Goal: Check status: Check status

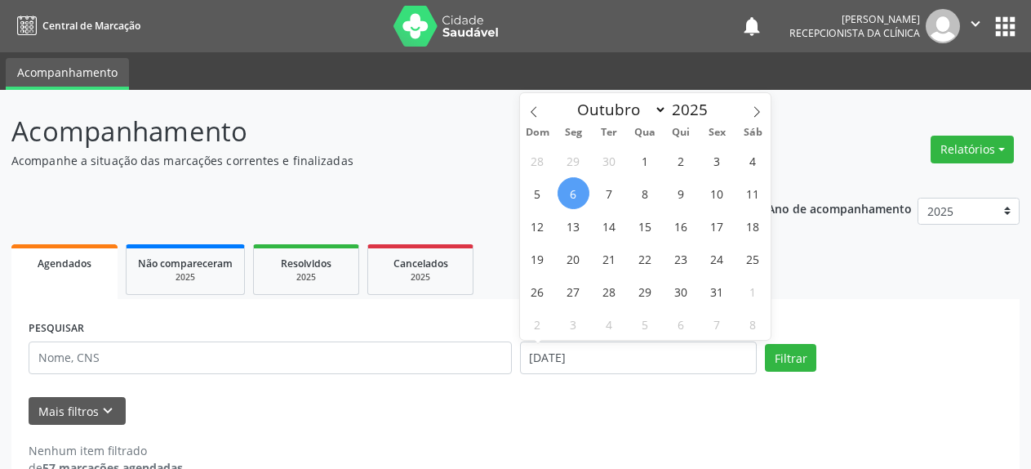
select select "9"
click at [648, 199] on span "8" at bounding box center [646, 193] width 32 height 32
type input "08/10/2025"
click at [648, 199] on span "8" at bounding box center [646, 193] width 32 height 32
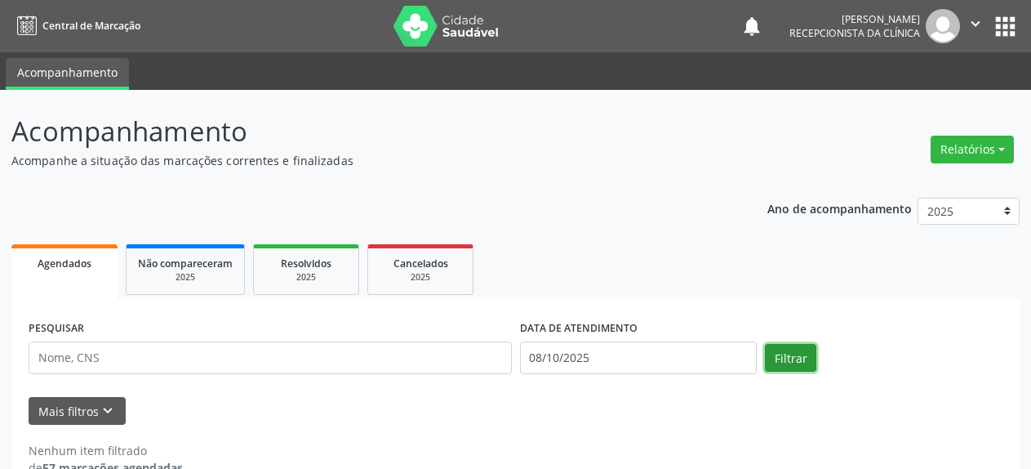
click at [782, 357] on button "Filtrar" at bounding box center [790, 358] width 51 height 28
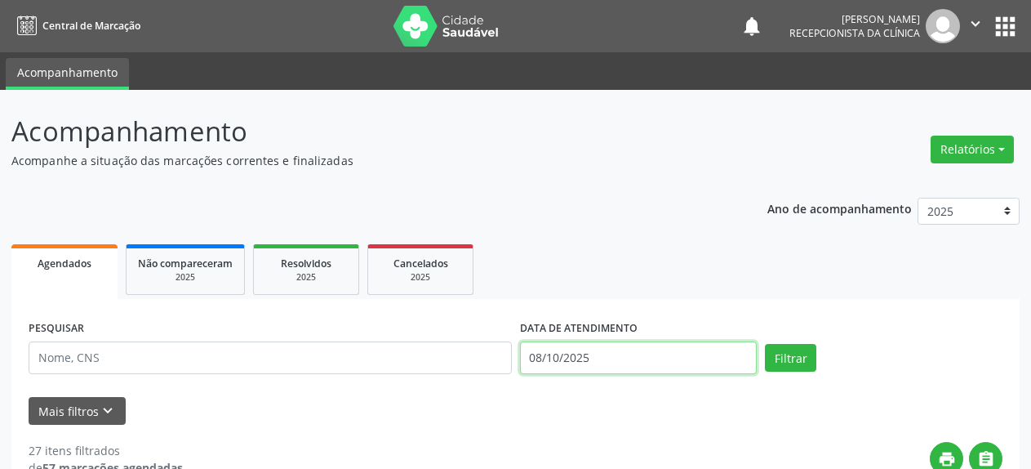
click at [570, 357] on input "08/10/2025" at bounding box center [639, 357] width 238 height 33
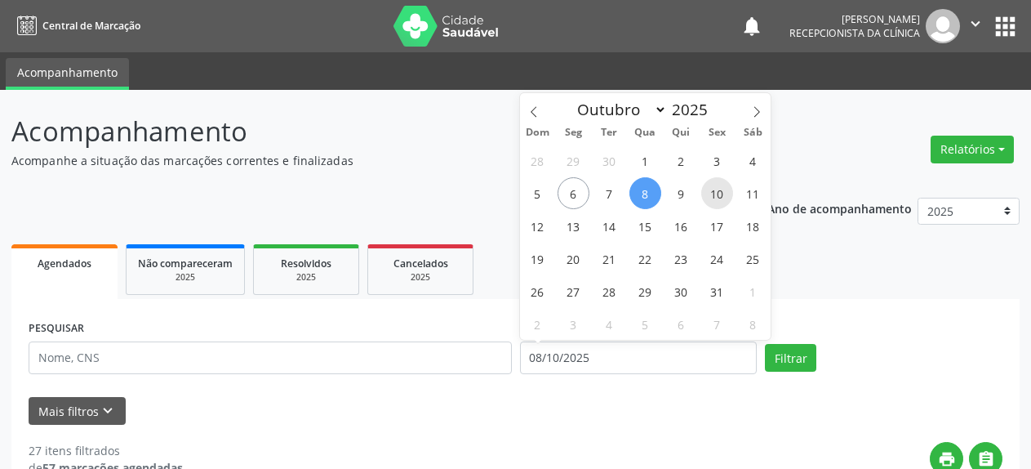
click at [725, 189] on span "10" at bounding box center [717, 193] width 32 height 32
type input "[DATE]"
click at [725, 189] on span "10" at bounding box center [717, 193] width 32 height 32
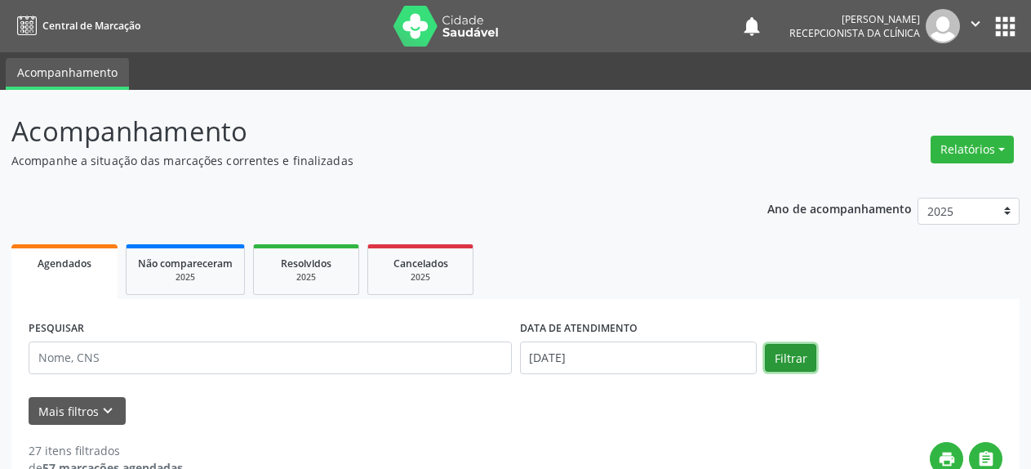
click at [781, 358] on button "Filtrar" at bounding box center [790, 358] width 51 height 28
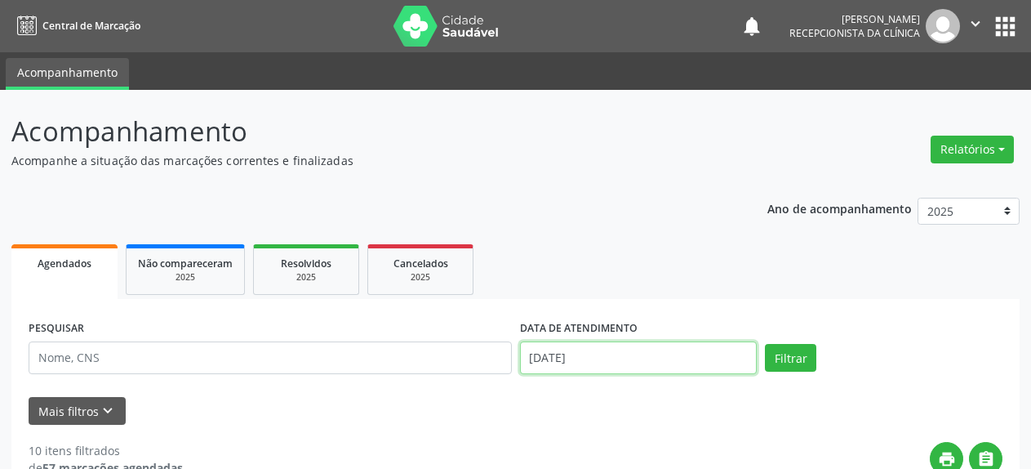
click at [561, 355] on input "[DATE]" at bounding box center [639, 357] width 238 height 33
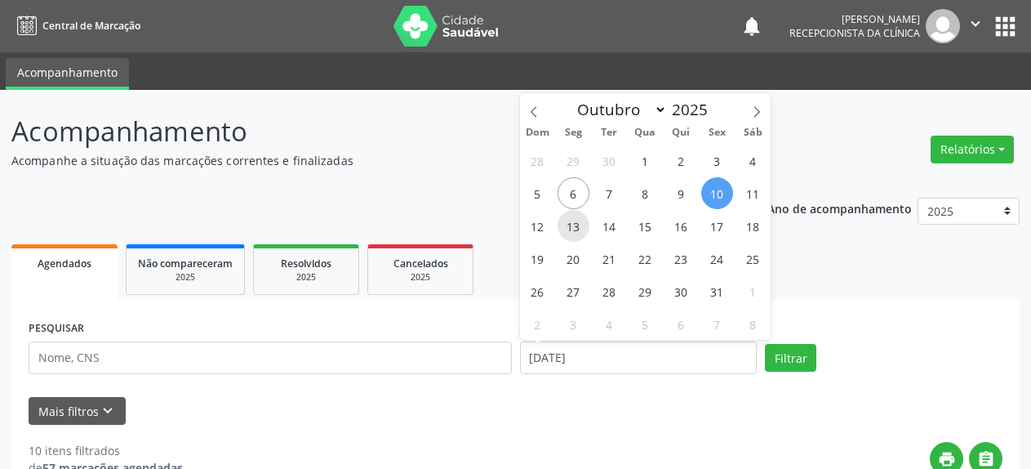
click at [572, 233] on span "13" at bounding box center [574, 226] width 32 height 32
type input "[DATE]"
click at [572, 233] on span "13" at bounding box center [574, 226] width 32 height 32
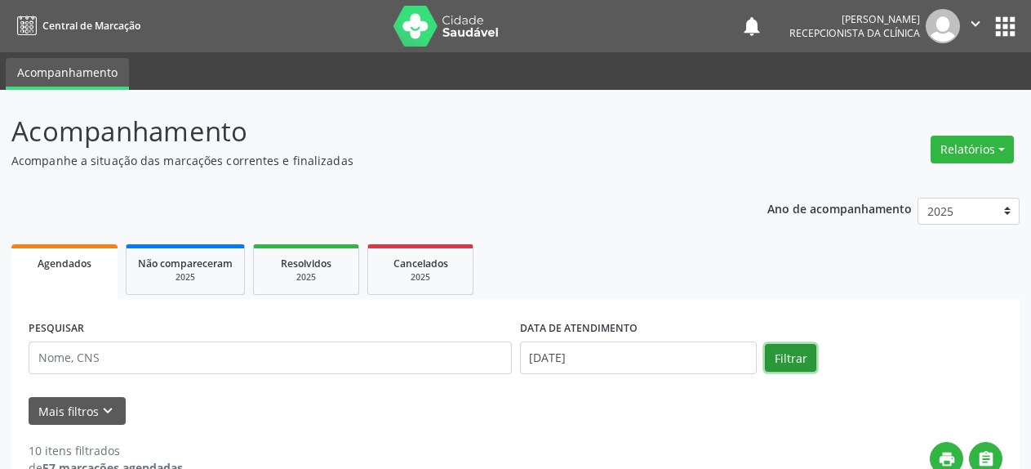
click at [769, 355] on button "Filtrar" at bounding box center [790, 358] width 51 height 28
